Goal: Find specific page/section: Find specific page/section

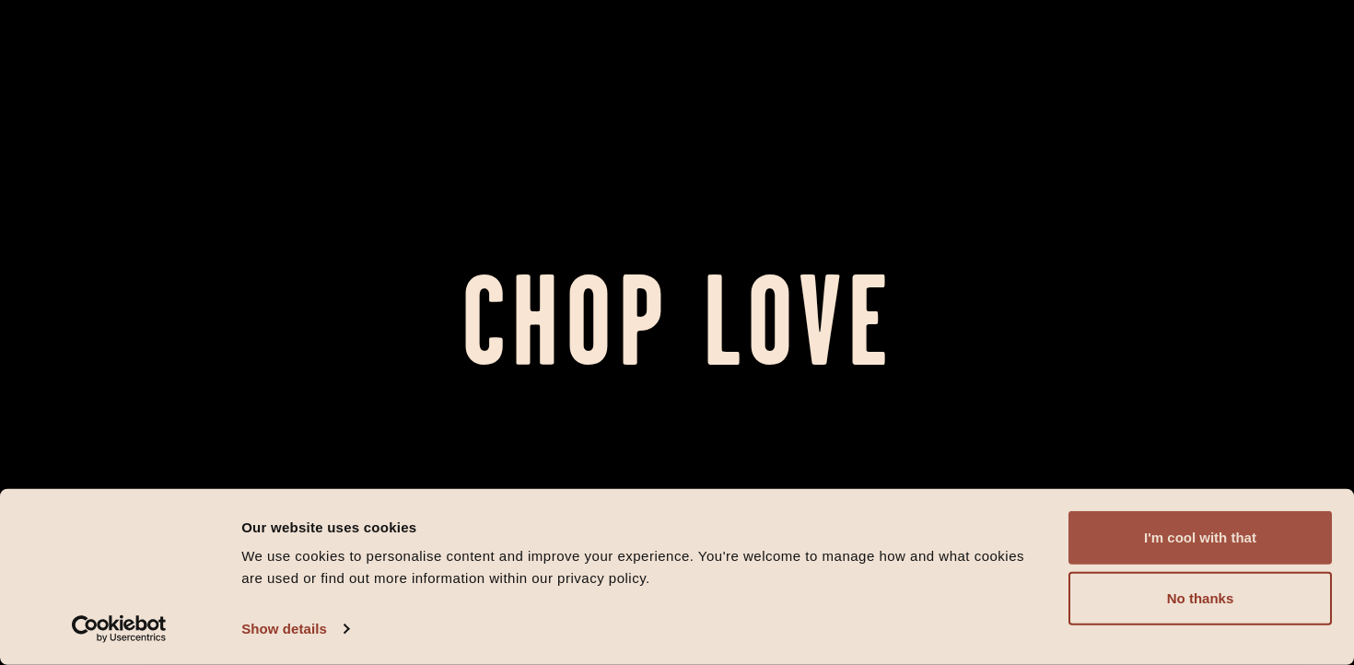
click at [1105, 521] on button "I'm cool with that" at bounding box center [1200, 537] width 263 height 53
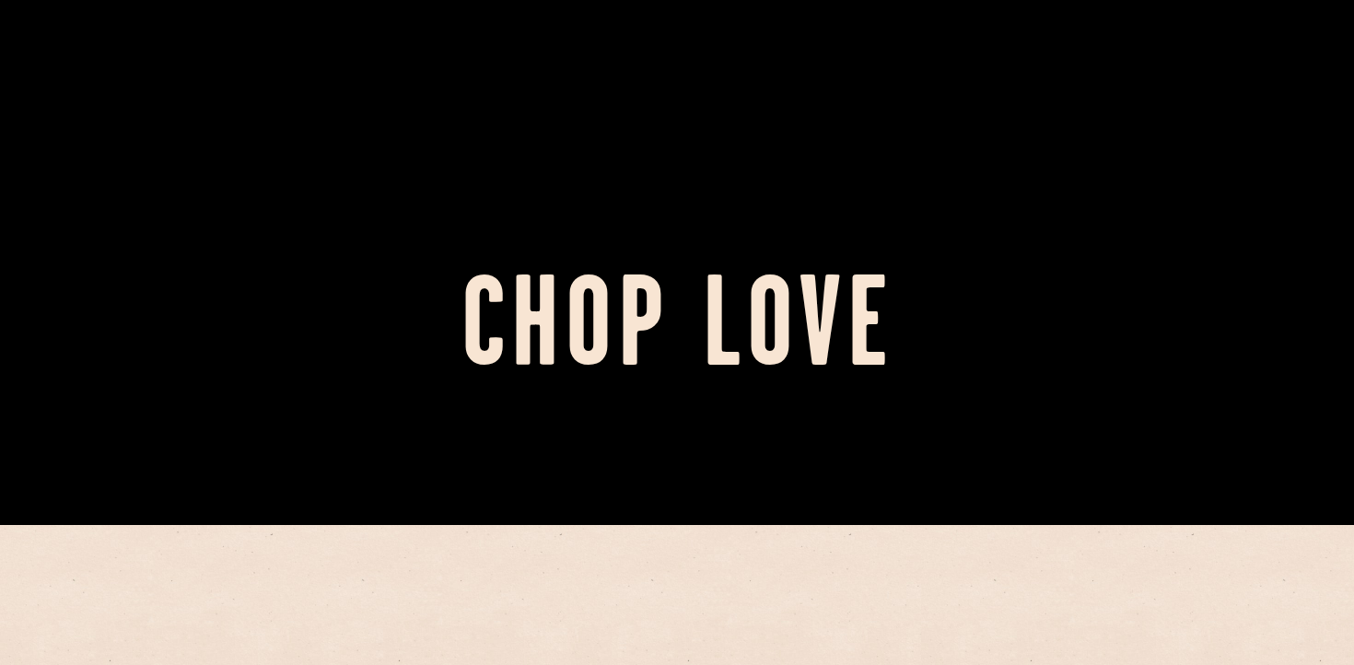
scroll to position [393, 0]
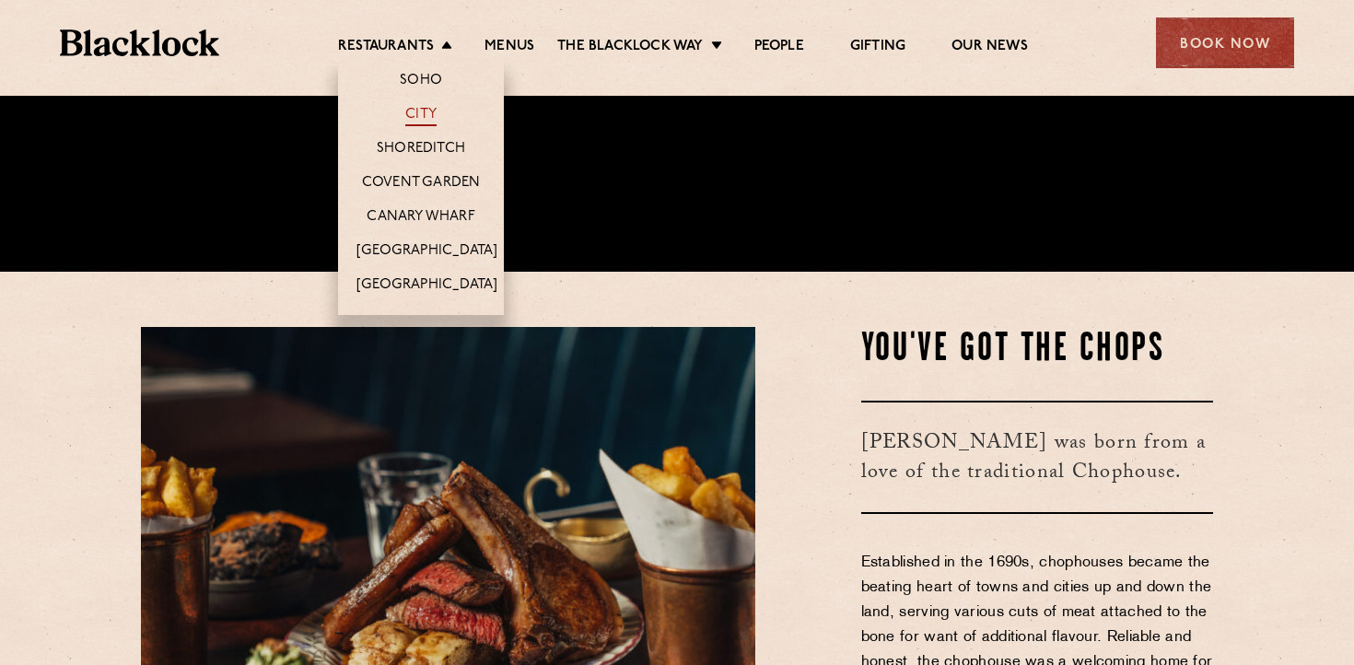
click at [416, 110] on link "City" at bounding box center [420, 116] width 31 height 20
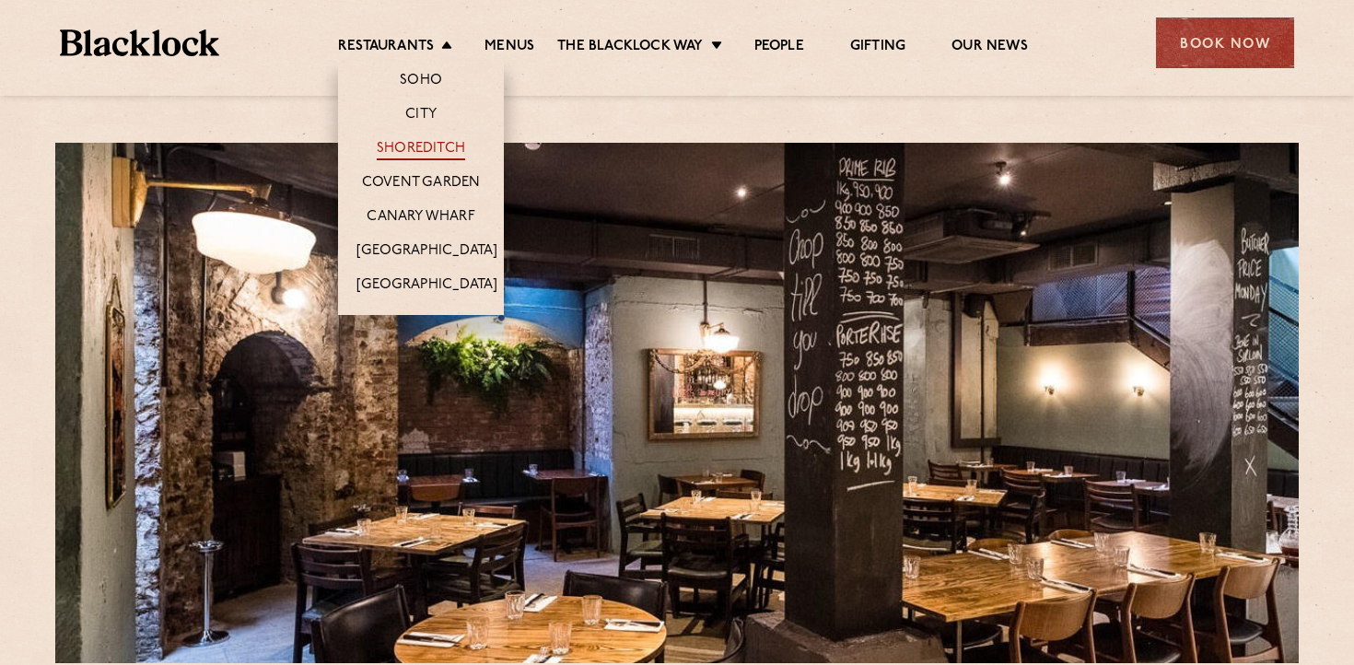
click at [425, 141] on link "Shoreditch" at bounding box center [421, 150] width 88 height 20
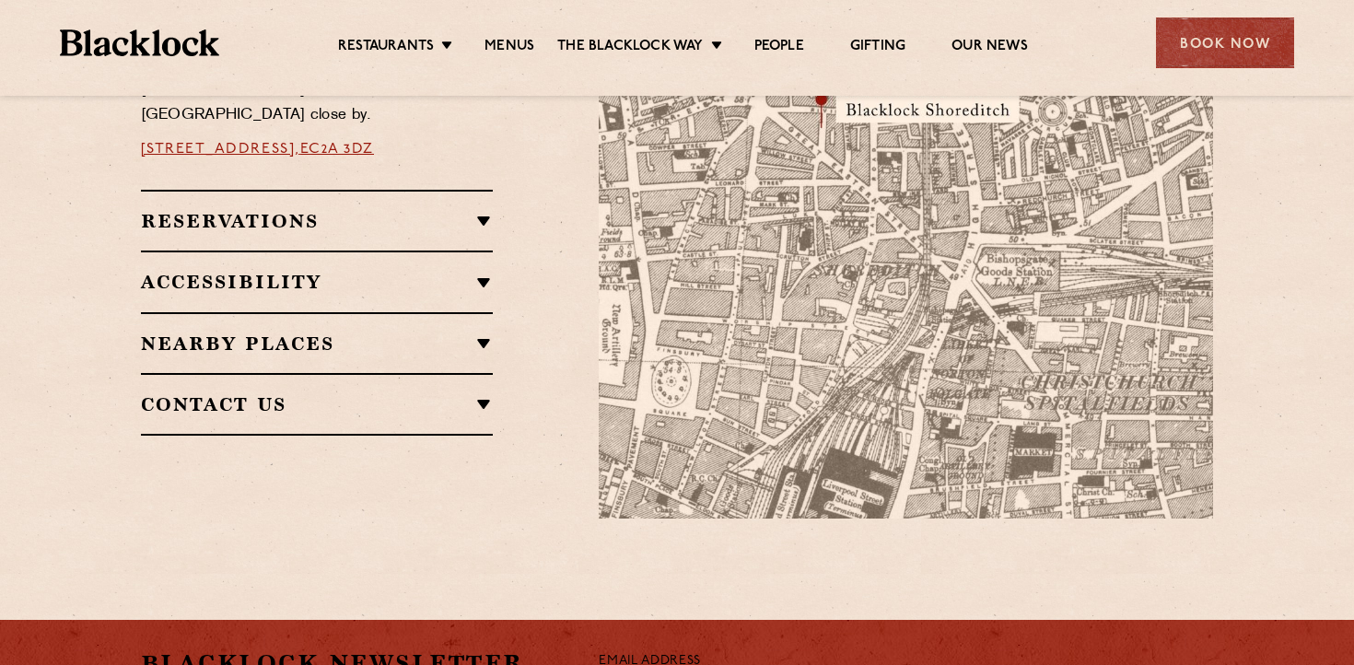
scroll to position [1243, 0]
